Goal: Task Accomplishment & Management: Manage account settings

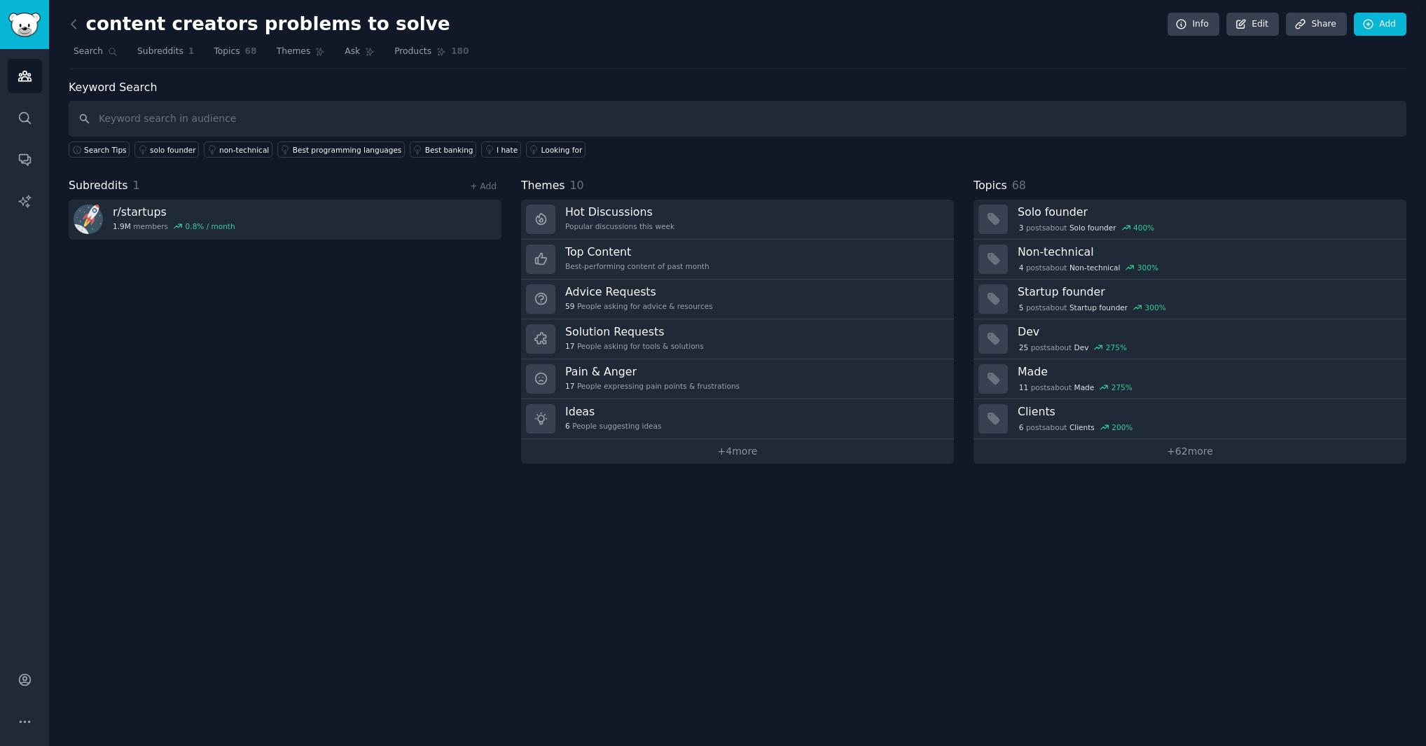
scroll to position [1047, 0]
click at [29, 676] on icon "Sidebar" at bounding box center [24, 680] width 11 height 11
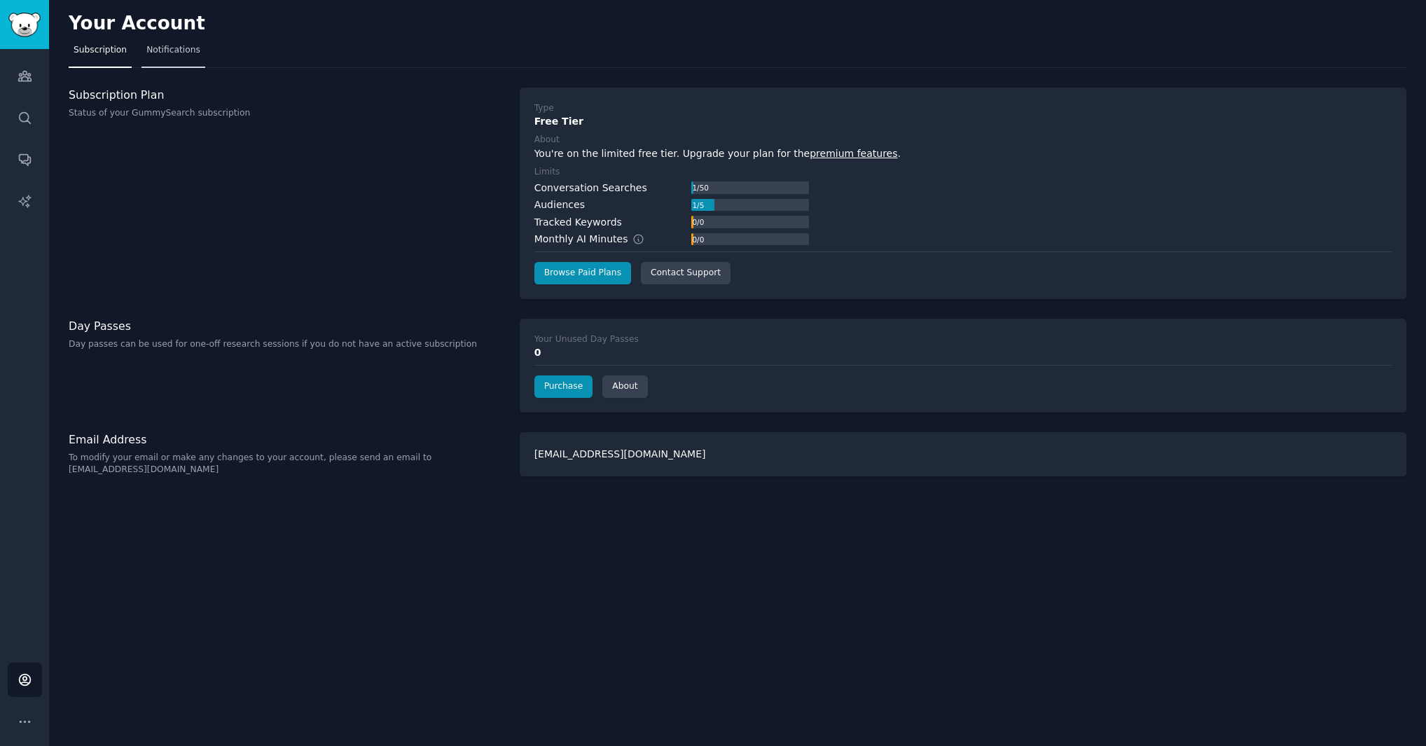
click at [184, 48] on span "Notifications" at bounding box center [173, 50] width 54 height 13
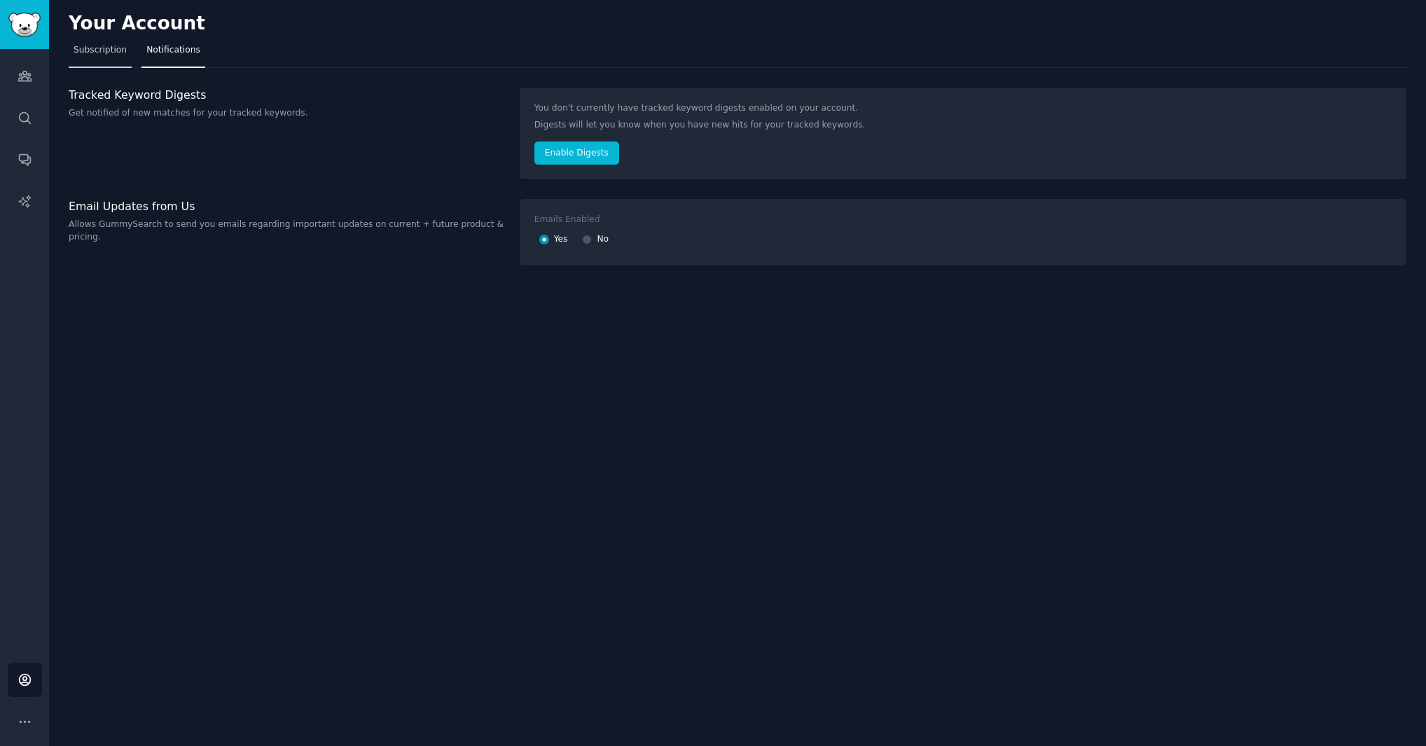
click at [84, 60] on link "Subscription" at bounding box center [100, 53] width 63 height 29
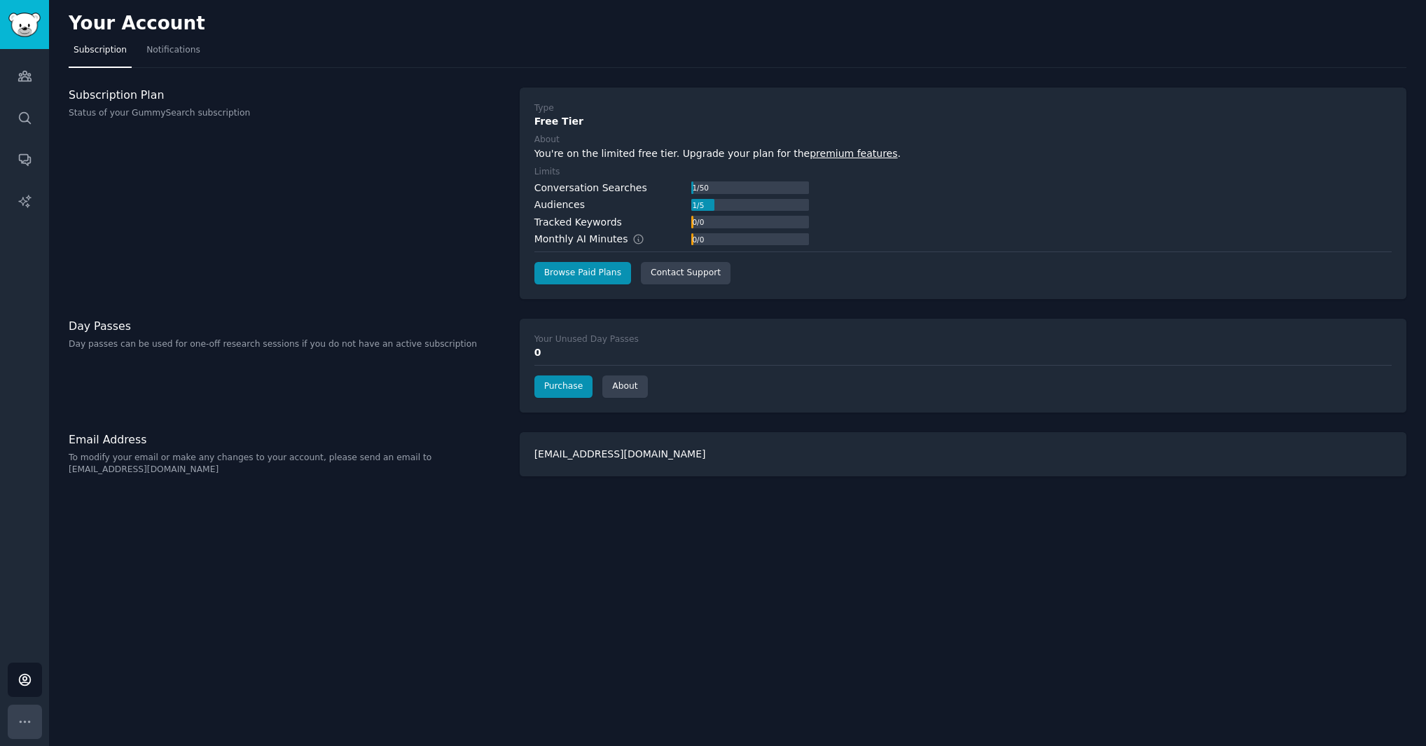
click at [19, 727] on icon "Sidebar" at bounding box center [25, 722] width 15 height 15
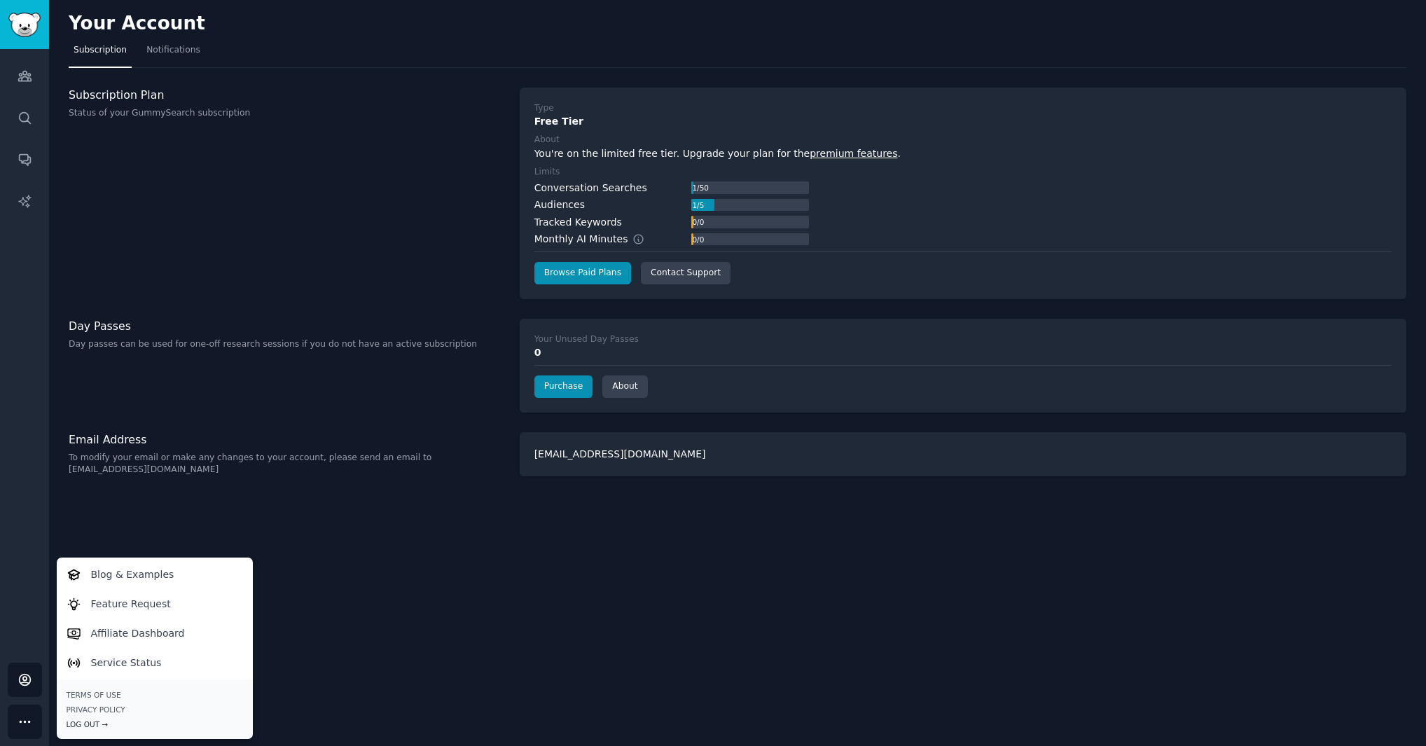
click at [92, 725] on div "Log Out →" at bounding box center [155, 725] width 177 height 10
